Goal: Navigation & Orientation: Find specific page/section

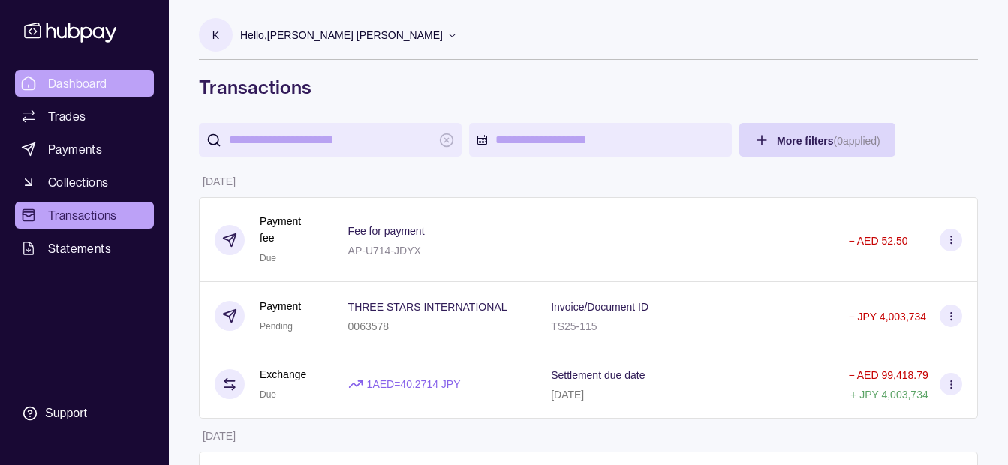
click at [94, 73] on link "Dashboard" at bounding box center [84, 83] width 139 height 27
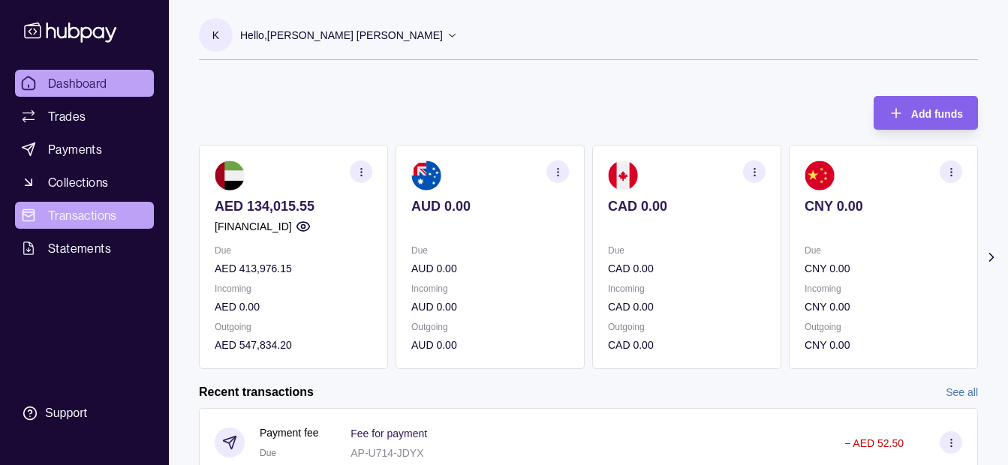
click at [104, 208] on span "Transactions" at bounding box center [82, 215] width 69 height 18
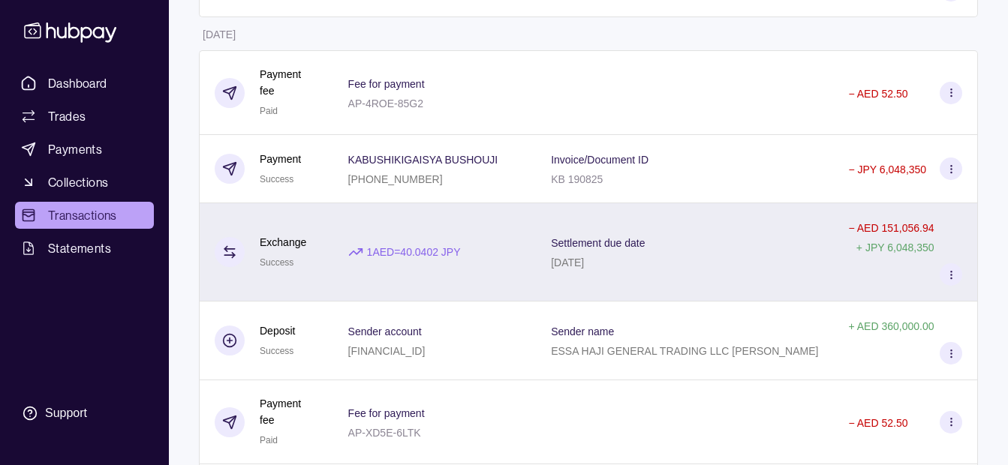
scroll to position [1276, 0]
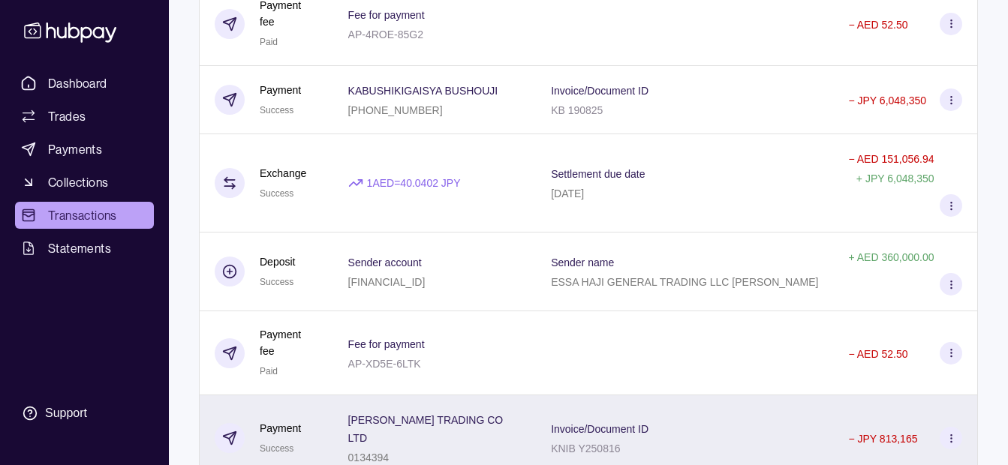
click at [545, 395] on div "Invoice/Document ID KNIB Y250816" at bounding box center [684, 438] width 297 height 86
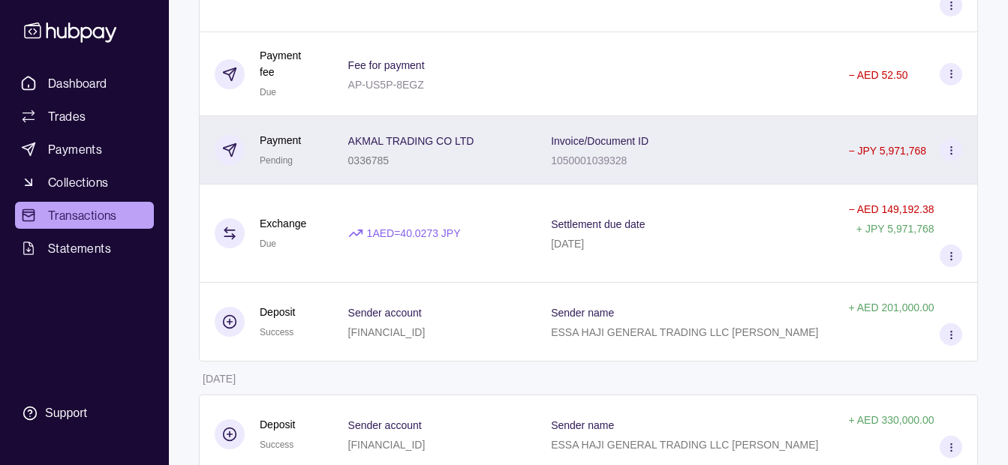
scroll to position [750, 0]
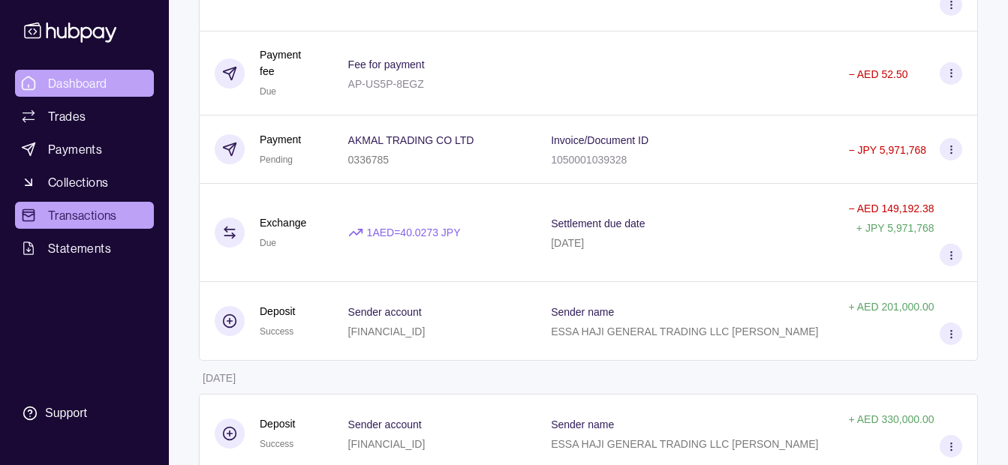
click at [87, 89] on span "Dashboard" at bounding box center [77, 83] width 59 height 18
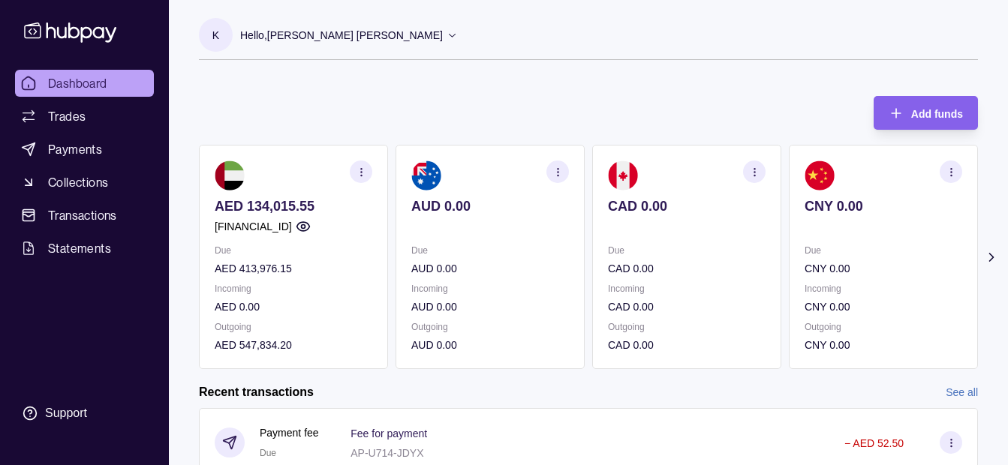
click at [339, 38] on p "Hello, [PERSON_NAME] [PERSON_NAME]" at bounding box center [341, 35] width 203 height 17
